Goal: Transaction & Acquisition: Purchase product/service

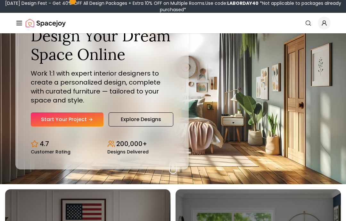
scroll to position [40, 0]
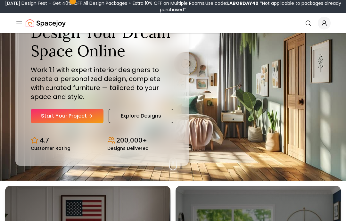
click at [87, 123] on link "Start Your Project" at bounding box center [67, 116] width 73 height 14
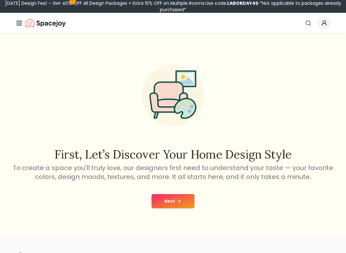
click at [181, 204] on icon at bounding box center [178, 201] width 5 height 5
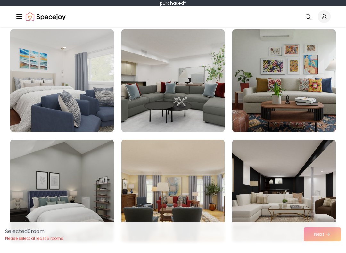
scroll to position [500, 0]
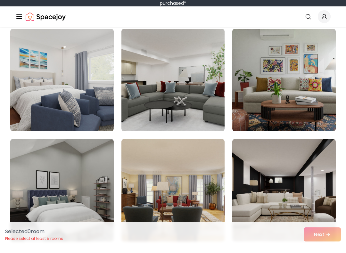
click at [322, 110] on img at bounding box center [283, 86] width 103 height 102
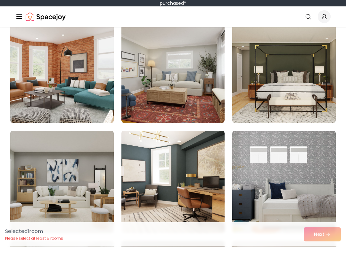
scroll to position [731, 0]
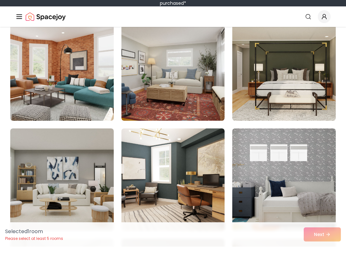
click at [214, 75] on img at bounding box center [172, 76] width 103 height 102
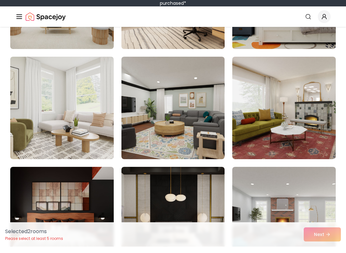
scroll to position [919, 0]
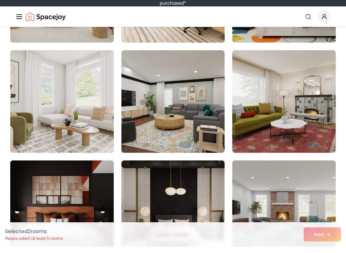
click at [197, 124] on img at bounding box center [172, 108] width 103 height 102
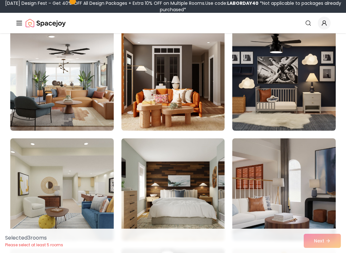
scroll to position [1386, 0]
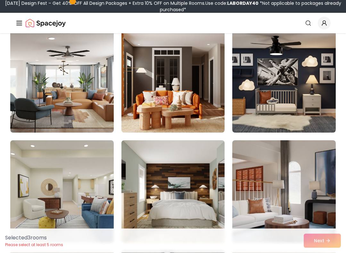
click at [95, 103] on img at bounding box center [61, 81] width 103 height 102
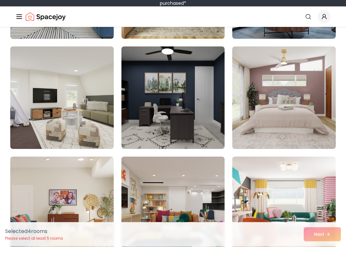
scroll to position [1585, 0]
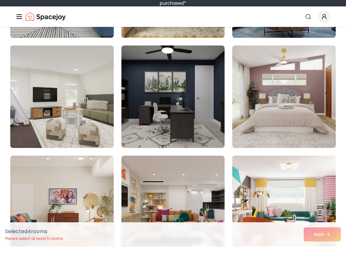
click at [93, 133] on img at bounding box center [61, 103] width 103 height 102
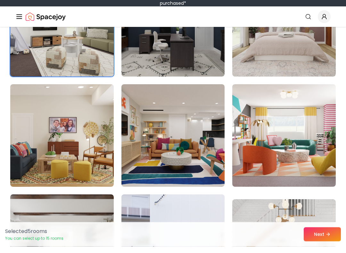
scroll to position [1663, 0]
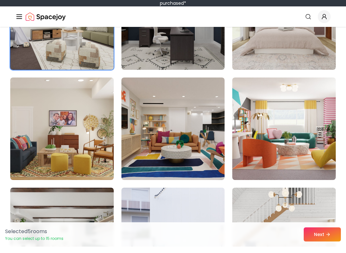
click at [198, 124] on img at bounding box center [172, 135] width 103 height 102
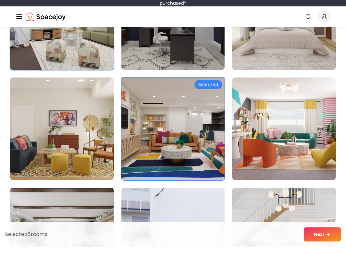
click at [316, 236] on button "Next" at bounding box center [322, 241] width 37 height 14
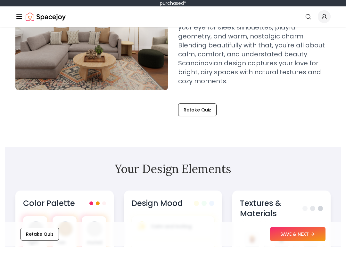
scroll to position [119, 0]
click at [296, 234] on button "SAVE & NEXT" at bounding box center [297, 241] width 55 height 14
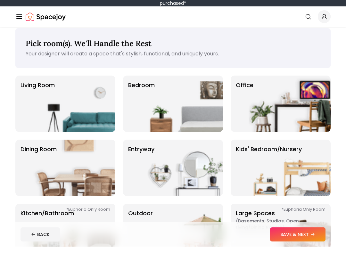
scroll to position [7, 0]
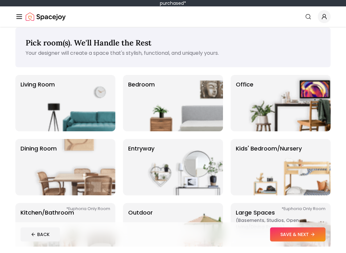
click at [112, 107] on img at bounding box center [74, 109] width 82 height 56
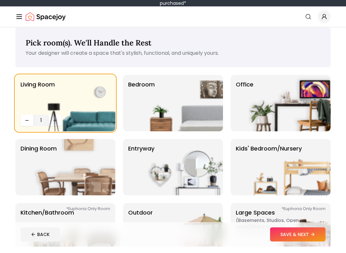
click at [185, 105] on img at bounding box center [182, 109] width 82 height 56
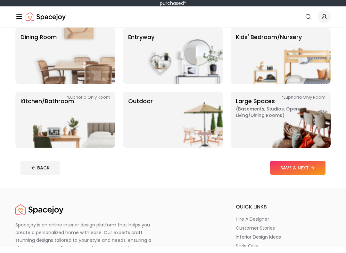
scroll to position [118, 0]
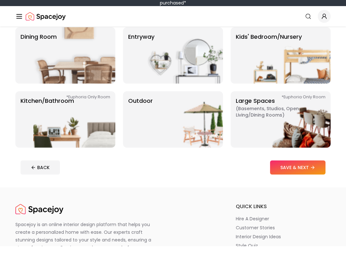
click at [271, 113] on img at bounding box center [289, 126] width 82 height 56
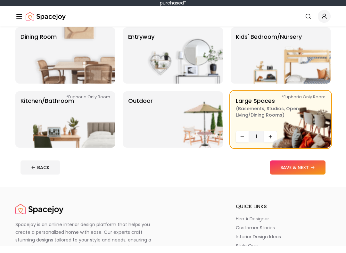
click at [107, 136] on img at bounding box center [74, 126] width 82 height 56
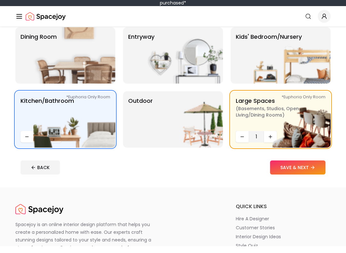
click at [296, 169] on button "SAVE & NEXT" at bounding box center [297, 174] width 55 height 14
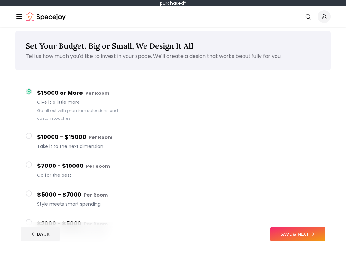
scroll to position [5, 0]
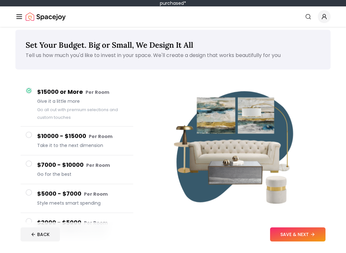
click at [110, 177] on span "Go for the best" at bounding box center [82, 180] width 91 height 6
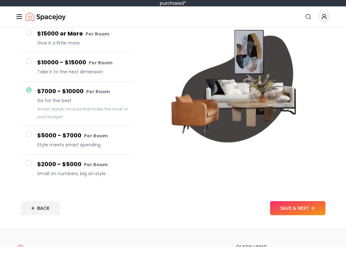
scroll to position [64, 0]
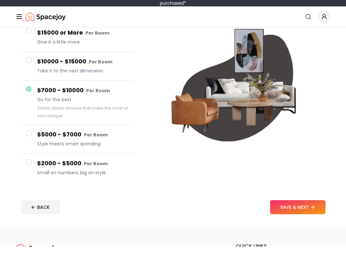
click at [291, 208] on button "SAVE & NEXT" at bounding box center [297, 214] width 55 height 14
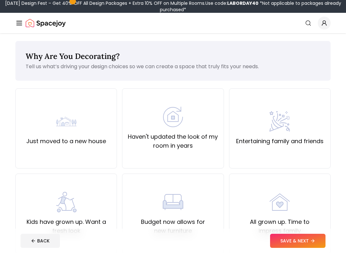
click at [101, 147] on div "Just moved to a new house" at bounding box center [65, 128] width 101 height 80
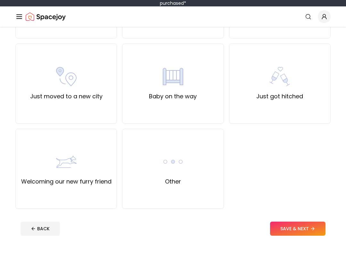
scroll to position [209, 0]
click at [293, 228] on button "SAVE & NEXT" at bounding box center [297, 235] width 55 height 14
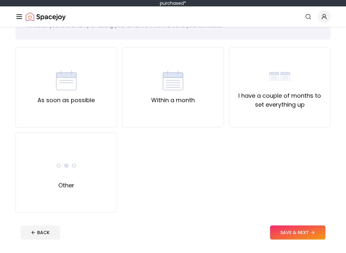
scroll to position [35, 0]
click at [322, 103] on label "I have a couple of months to set everything up" at bounding box center [279, 106] width 91 height 18
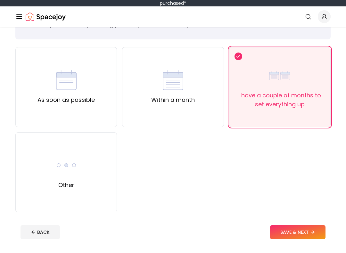
click at [296, 231] on button "SAVE & NEXT" at bounding box center [297, 238] width 55 height 14
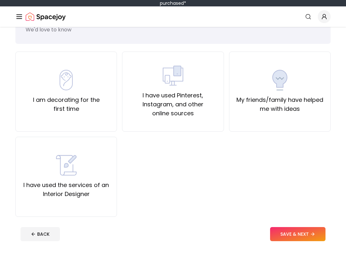
scroll to position [30, 0]
click at [71, 102] on label "I am decorating for the first time" at bounding box center [66, 111] width 91 height 18
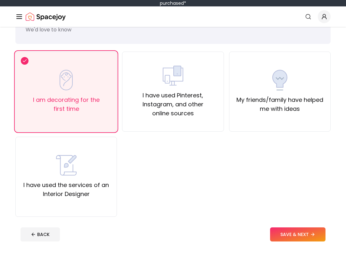
click at [310, 234] on button "SAVE & NEXT" at bounding box center [297, 241] width 55 height 14
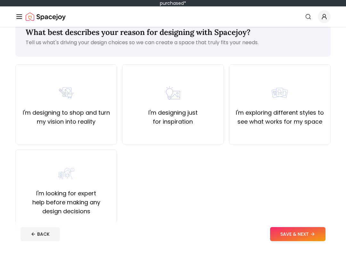
scroll to position [19, 0]
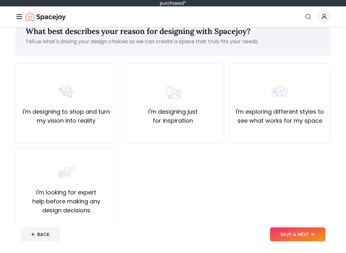
click at [310, 121] on label "I'm exploring different styles to see what works for my space" at bounding box center [279, 123] width 91 height 18
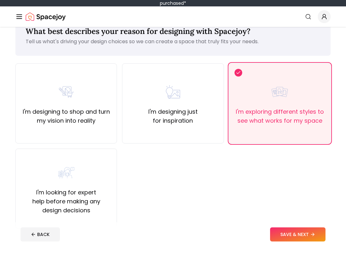
click at [297, 235] on button "SAVE & NEXT" at bounding box center [297, 241] width 55 height 14
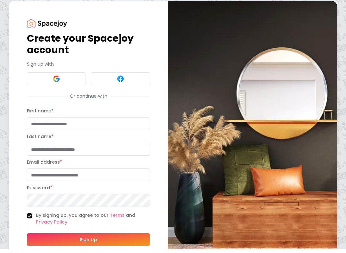
click at [67, 80] on button at bounding box center [56, 83] width 59 height 13
